Goal: Task Accomplishment & Management: Use online tool/utility

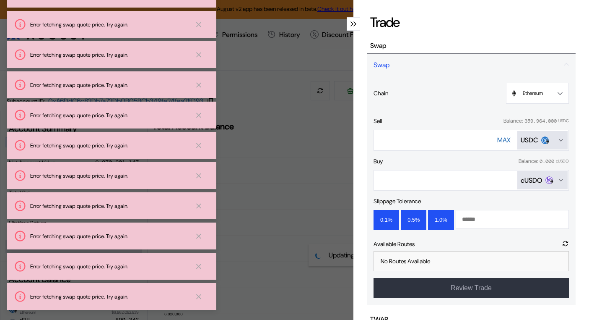
select select "*"
click at [197, 25] on icon at bounding box center [199, 24] width 8 height 9
click at [201, 54] on icon at bounding box center [199, 54] width 8 height 9
